Goal: Information Seeking & Learning: Learn about a topic

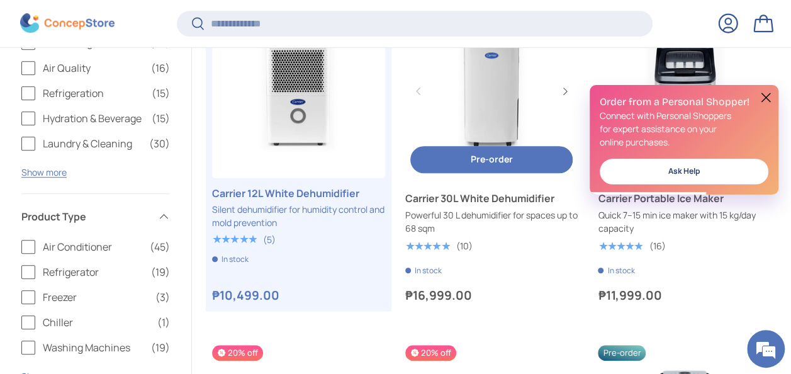
scroll to position [564, 0]
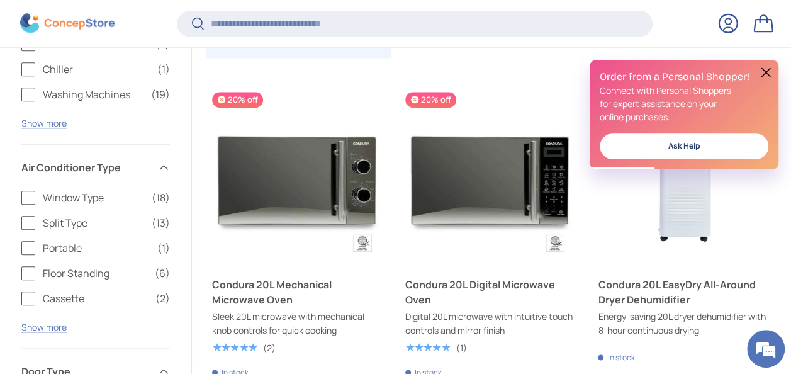
click at [763, 69] on button at bounding box center [765, 72] width 15 height 15
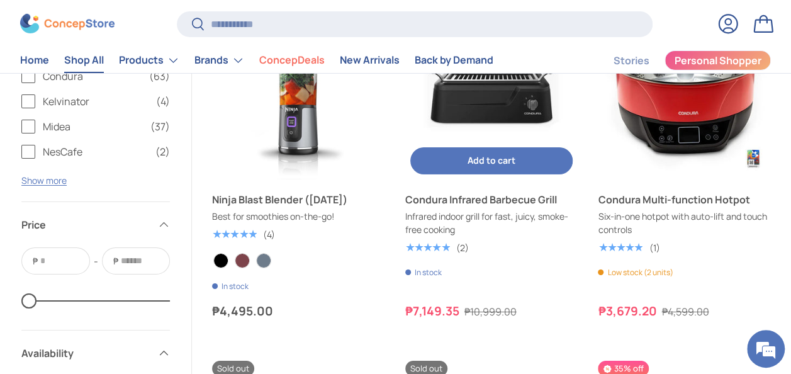
scroll to position [2137, 0]
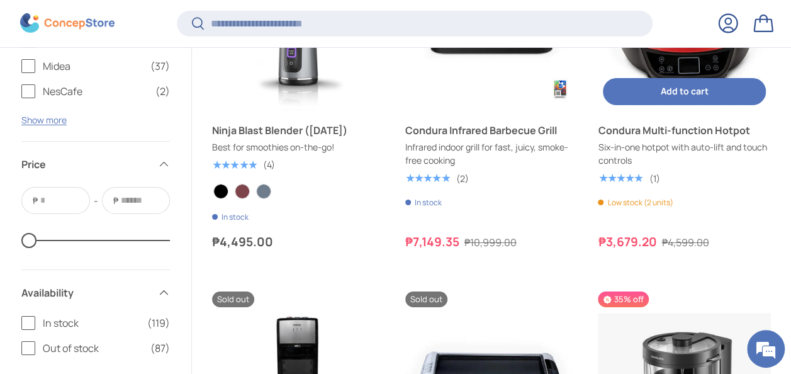
click at [709, 129] on link "Condura Multi-function Hotpot" at bounding box center [684, 130] width 173 height 15
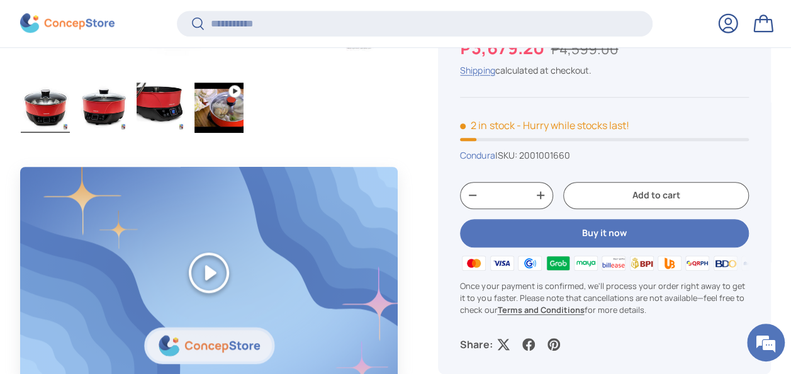
scroll to position [440, 0]
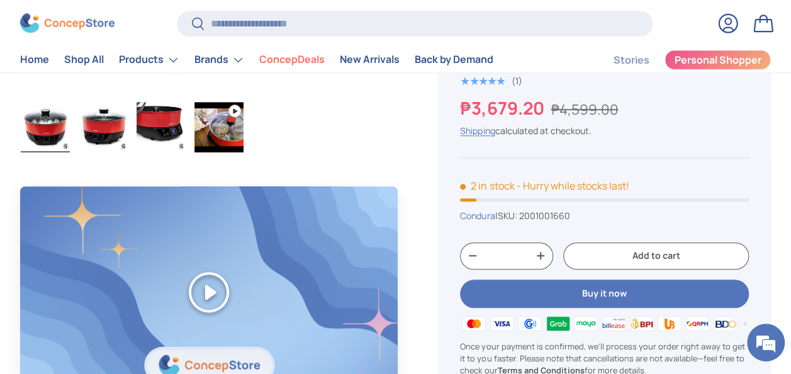
click at [228, 133] on img "Gallery Viewer" at bounding box center [218, 127] width 49 height 50
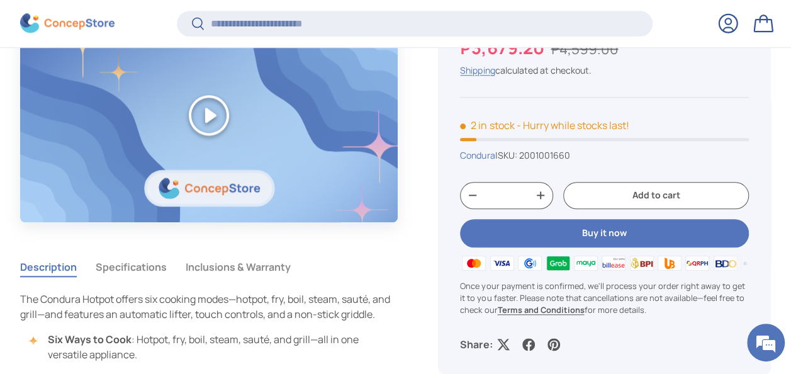
scroll to position [627, 0]
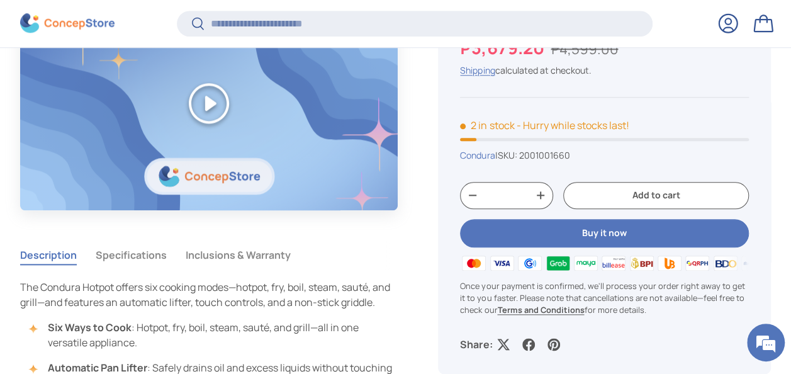
click at [203, 91] on button "Play" at bounding box center [208, 102] width 377 height 211
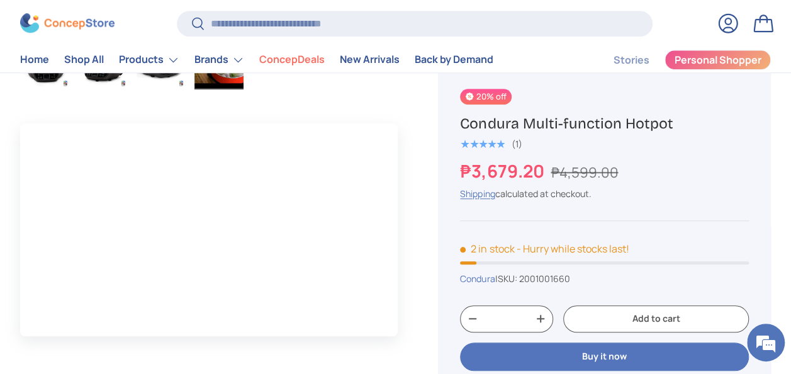
scroll to position [0, 0]
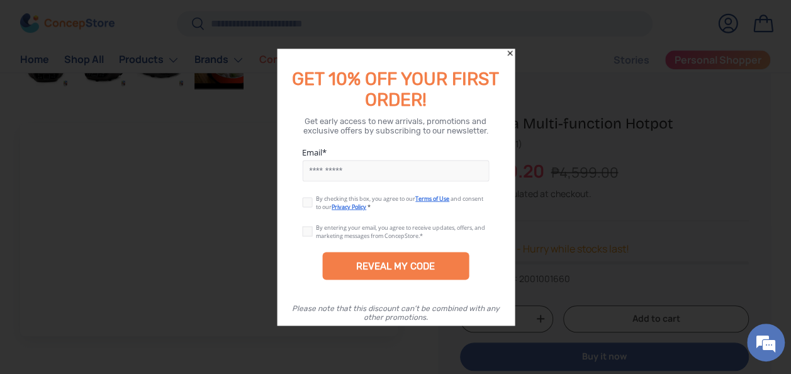
click at [508, 52] on icon "Close" at bounding box center [509, 53] width 9 height 9
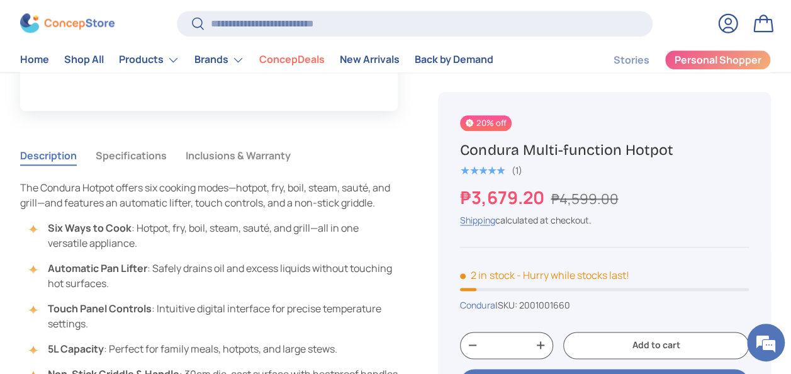
scroll to position [566, 0]
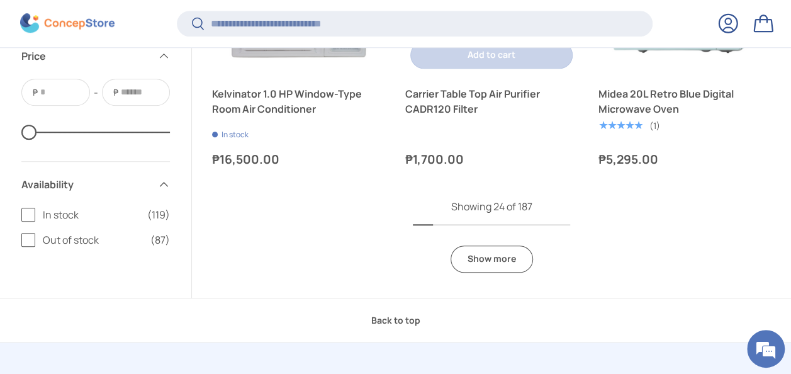
scroll to position [2952, 0]
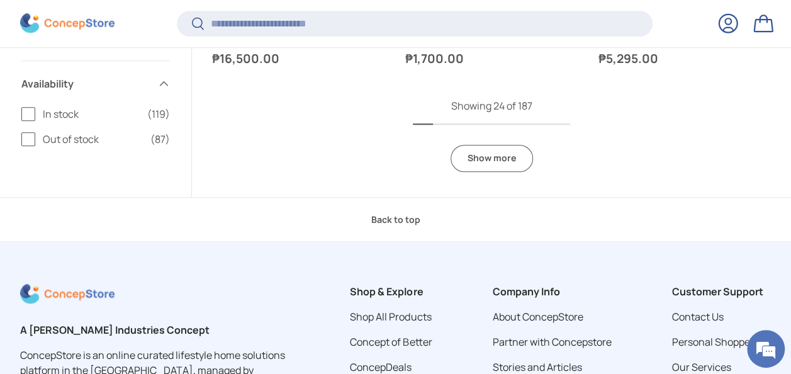
click at [489, 154] on link "Show more" at bounding box center [491, 158] width 82 height 27
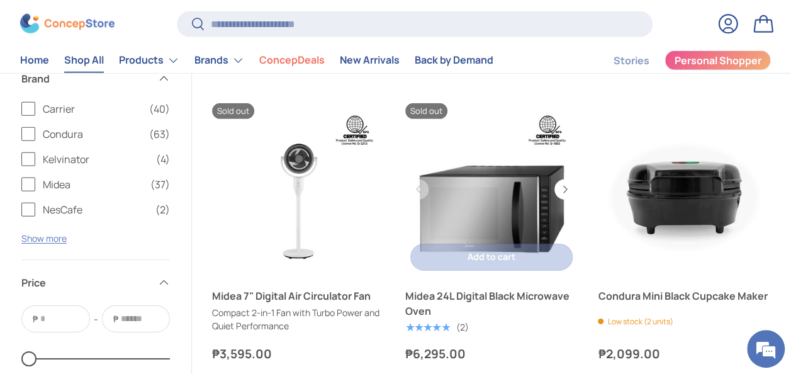
scroll to position [4213, 0]
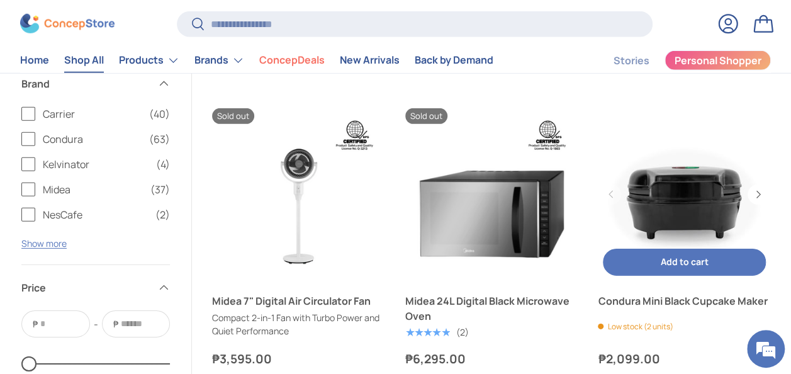
click at [700, 207] on link "Condura Mini Black Cupcake Maker" at bounding box center [684, 194] width 173 height 173
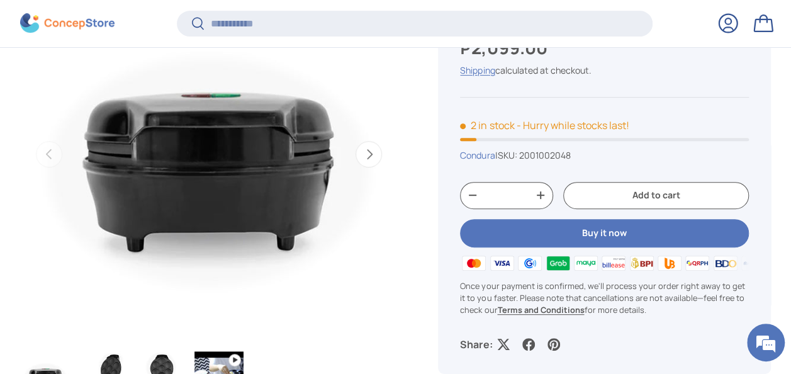
scroll to position [249, 0]
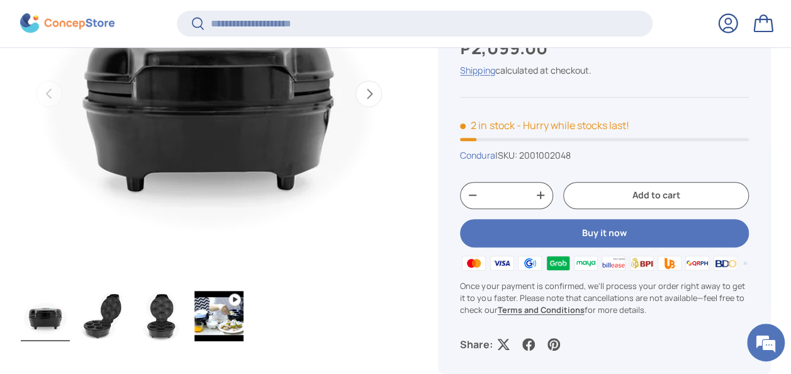
click at [371, 95] on button "Next" at bounding box center [368, 94] width 26 height 26
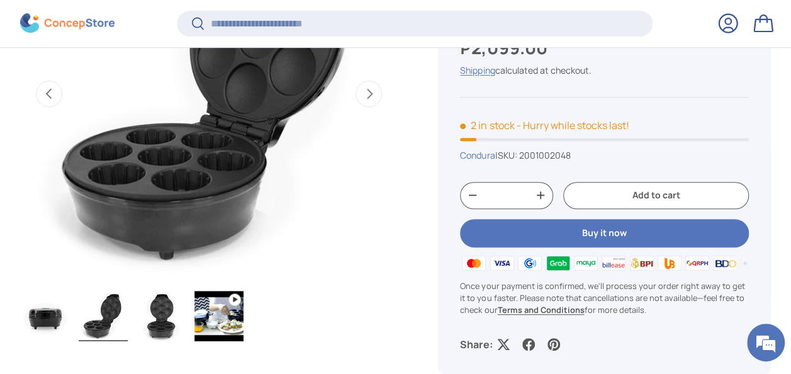
click at [371, 95] on button "Next" at bounding box center [368, 94] width 26 height 26
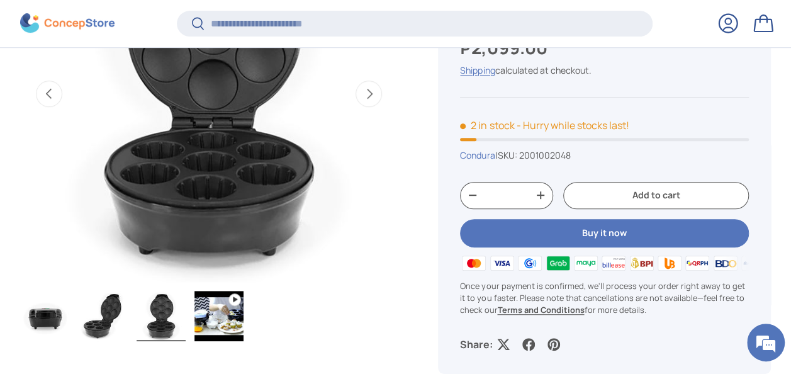
click at [371, 95] on button "Next" at bounding box center [368, 94] width 26 height 26
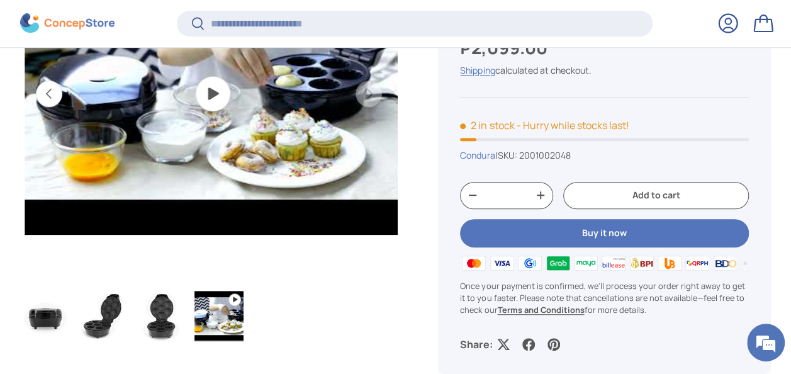
scroll to position [0, 1153]
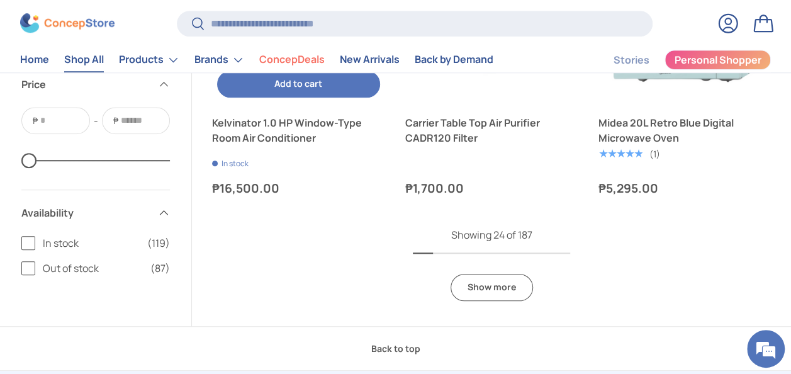
scroll to position [2764, 0]
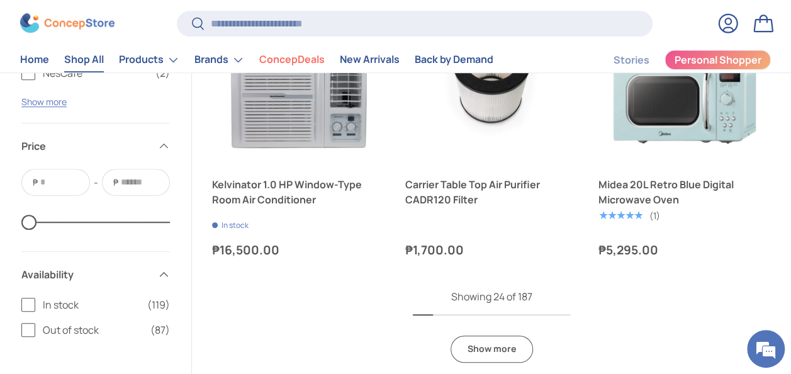
click at [501, 346] on link "Show more" at bounding box center [491, 348] width 82 height 27
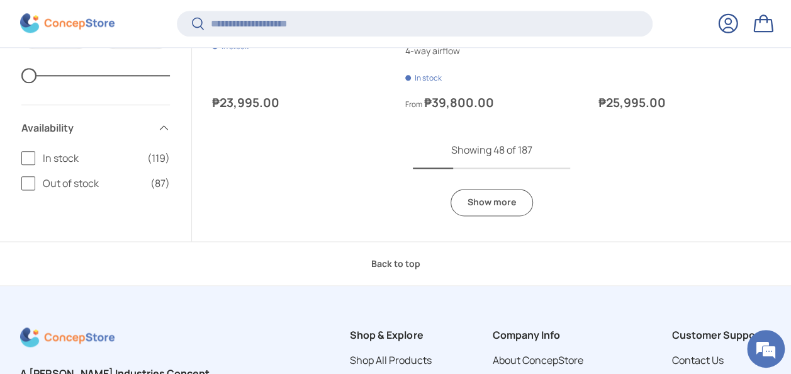
scroll to position [5467, 0]
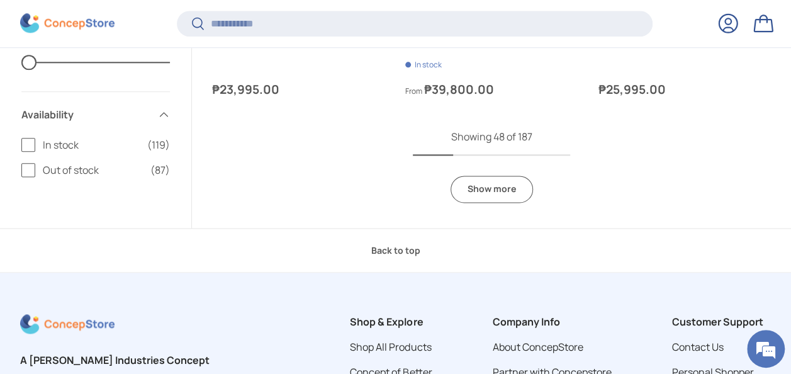
click at [508, 195] on link "Show more" at bounding box center [491, 189] width 82 height 27
